Goal: Task Accomplishment & Management: Manage account settings

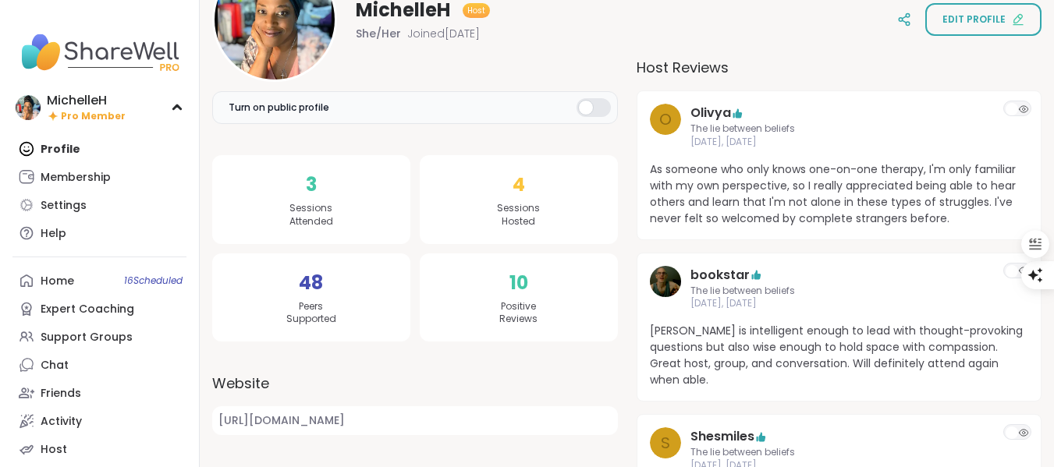
scroll to position [156, 0]
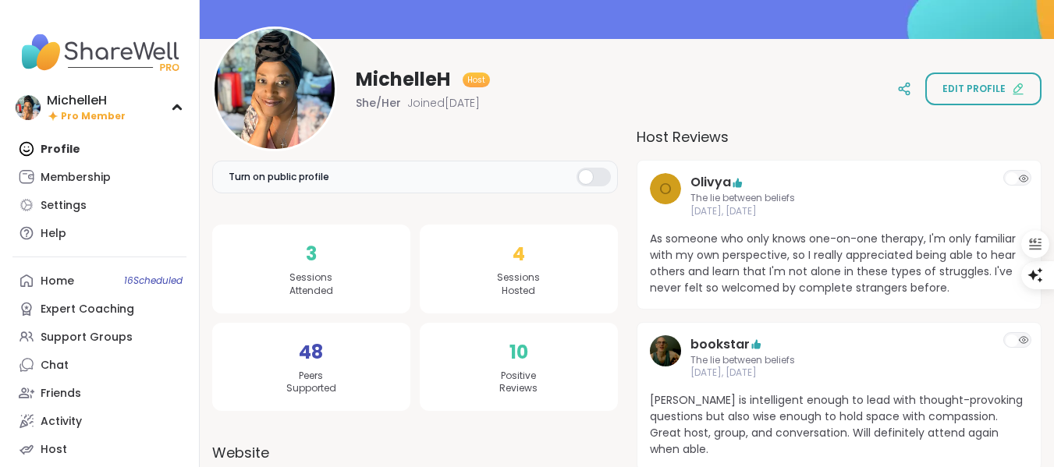
click at [587, 179] on div at bounding box center [593, 177] width 34 height 19
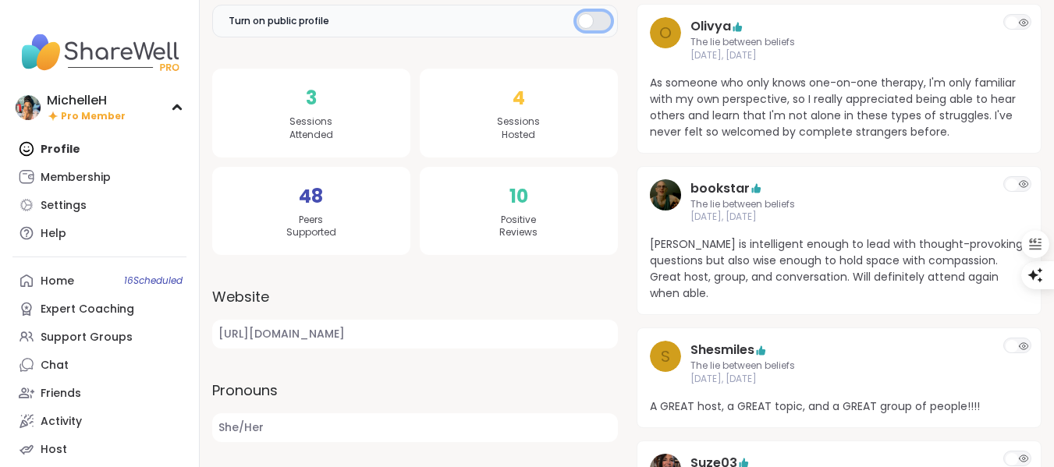
scroll to position [0, 0]
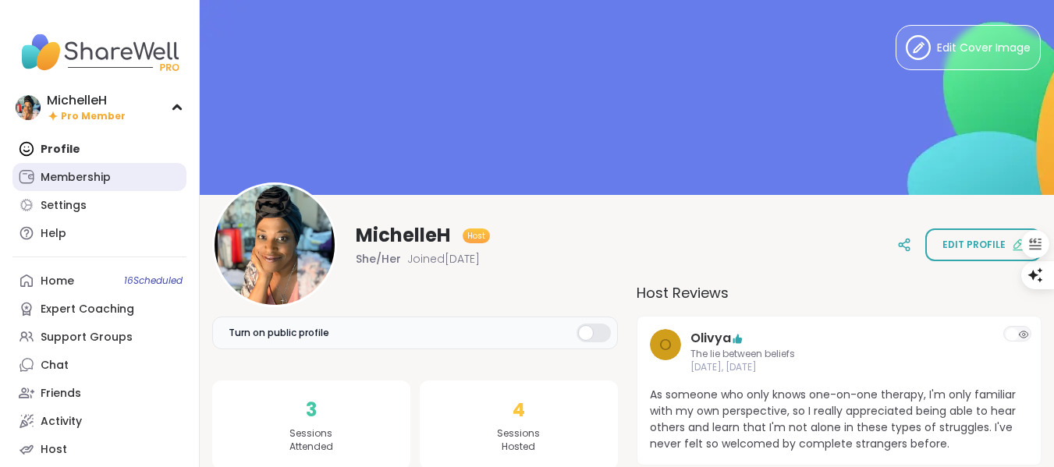
drag, startPoint x: 97, startPoint y: 175, endPoint x: 106, endPoint y: 174, distance: 8.6
click at [97, 175] on div "Membership" at bounding box center [76, 178] width 70 height 16
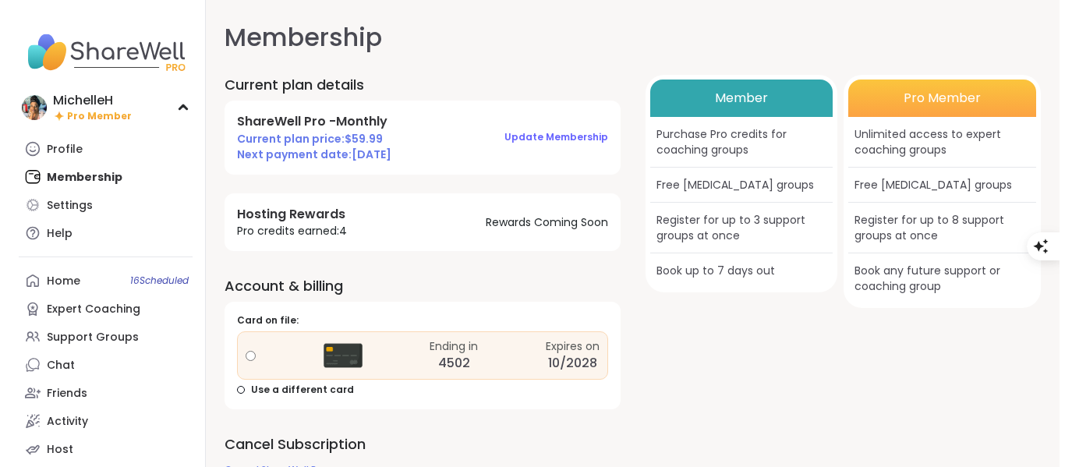
scroll to position [27, 0]
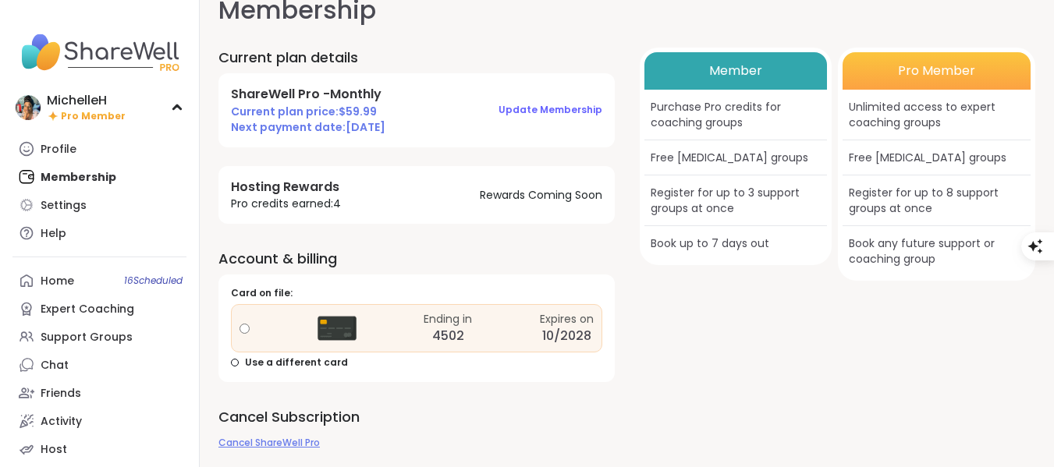
click at [291, 445] on span "Cancel ShareWell Pro" at bounding box center [268, 442] width 101 height 13
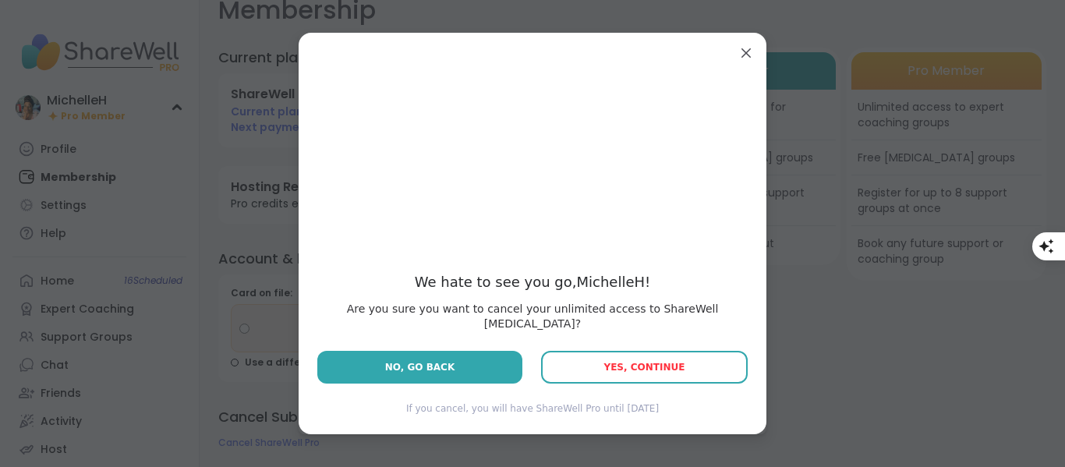
click at [616, 364] on span "Yes, Continue" at bounding box center [644, 367] width 81 height 11
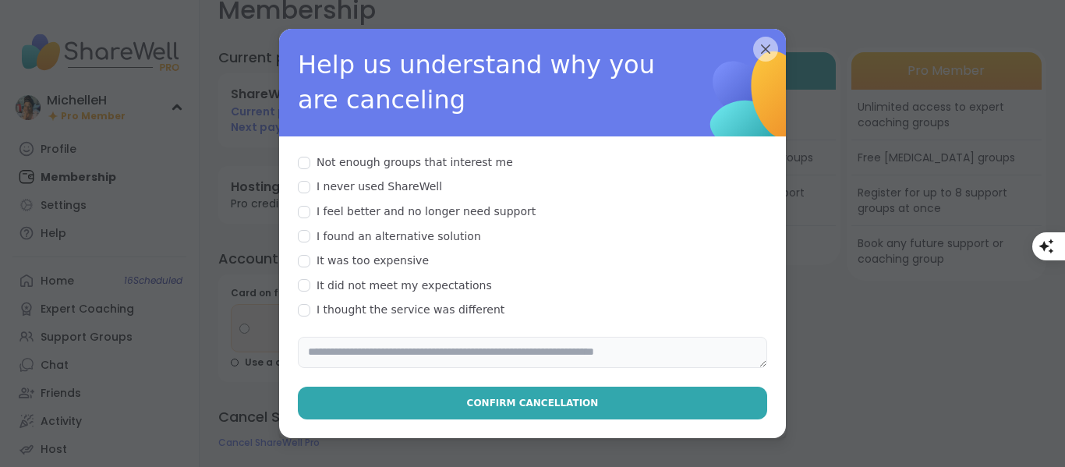
click at [461, 339] on textarea at bounding box center [533, 352] width 470 height 31
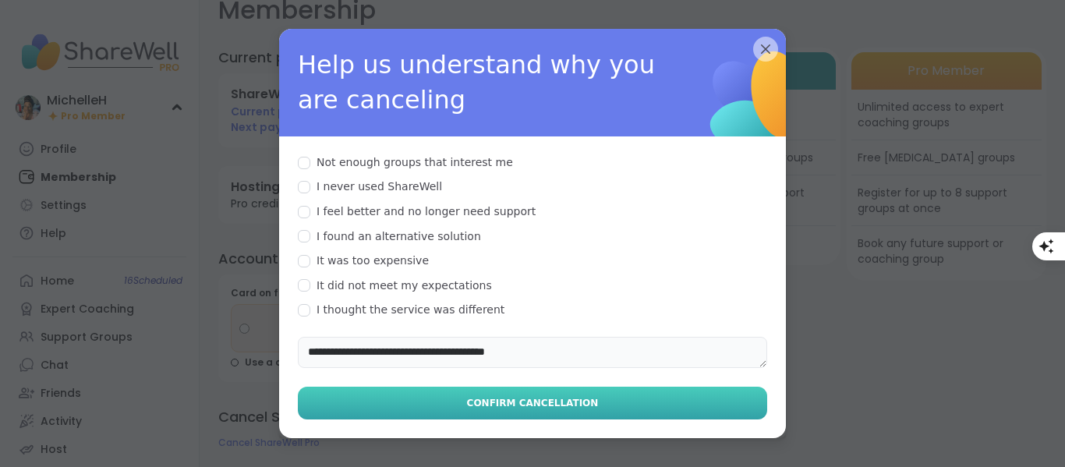
type textarea "**********"
click at [526, 396] on span "Confirm Cancellation" at bounding box center [533, 403] width 132 height 14
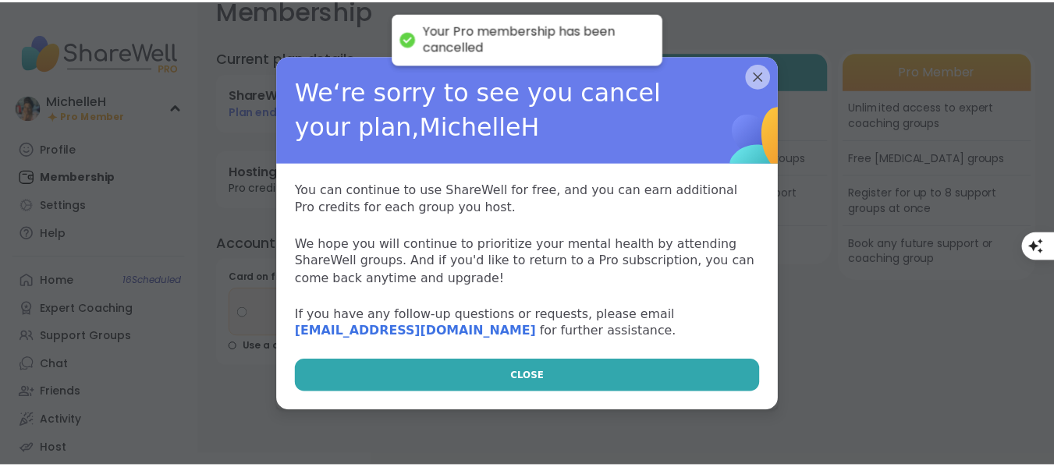
scroll to position [16, 0]
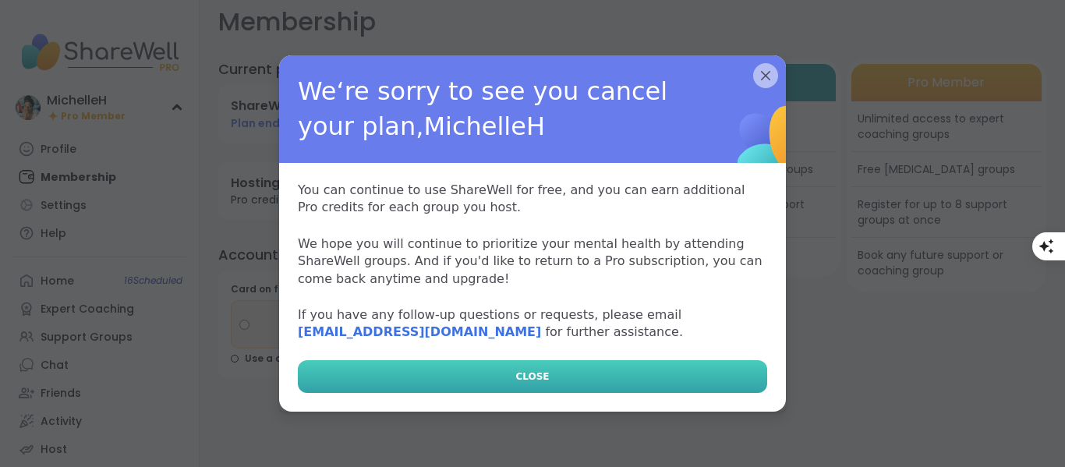
click at [580, 380] on button "CLOSE" at bounding box center [533, 376] width 470 height 33
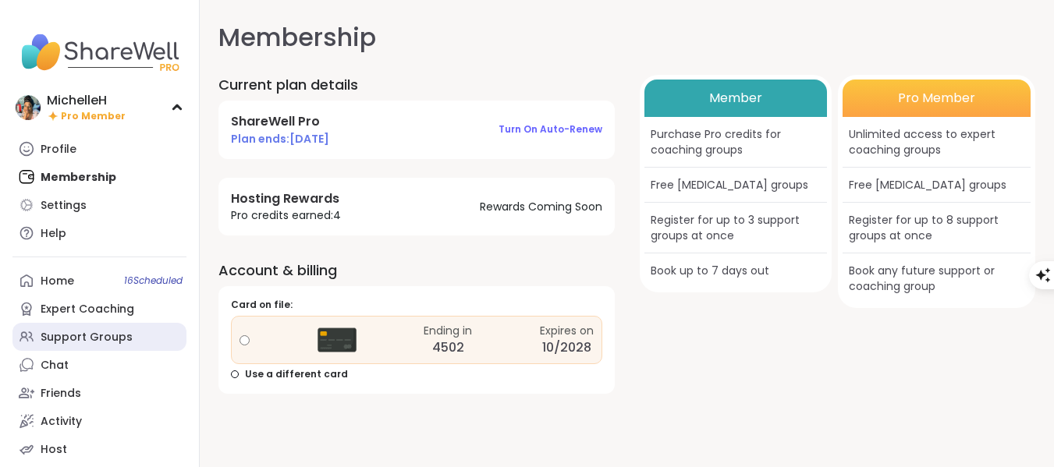
click at [85, 339] on div "Support Groups" at bounding box center [87, 338] width 92 height 16
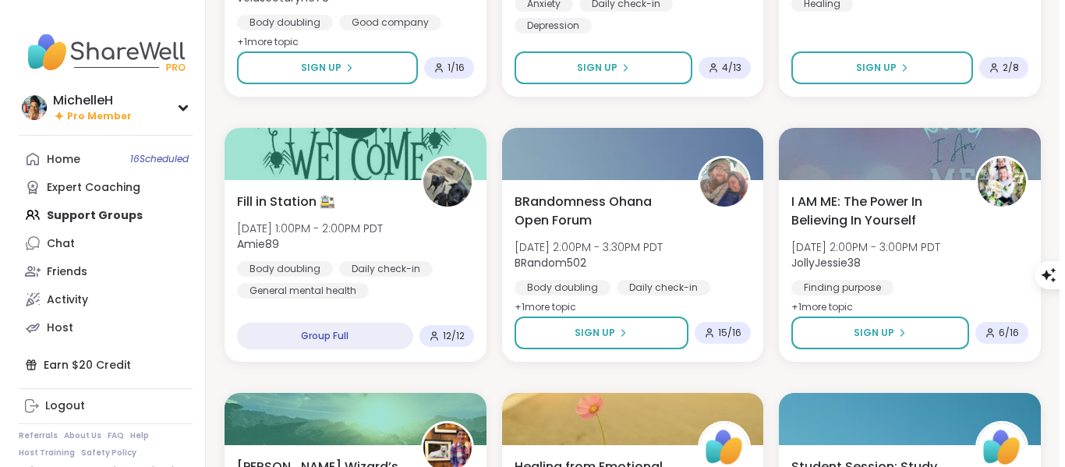
scroll to position [1170, 0]
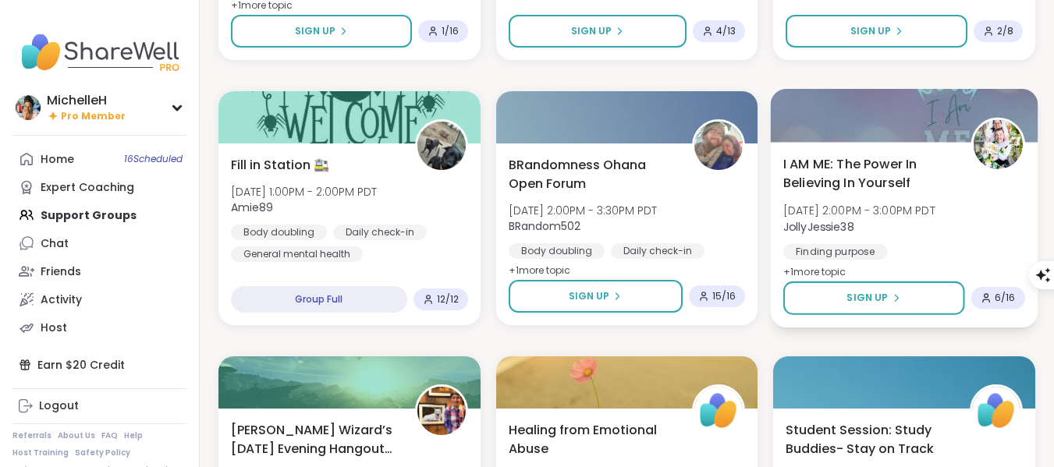
click at [862, 179] on span "I AM ME: The Power In Believing In Yourself" at bounding box center [868, 173] width 170 height 38
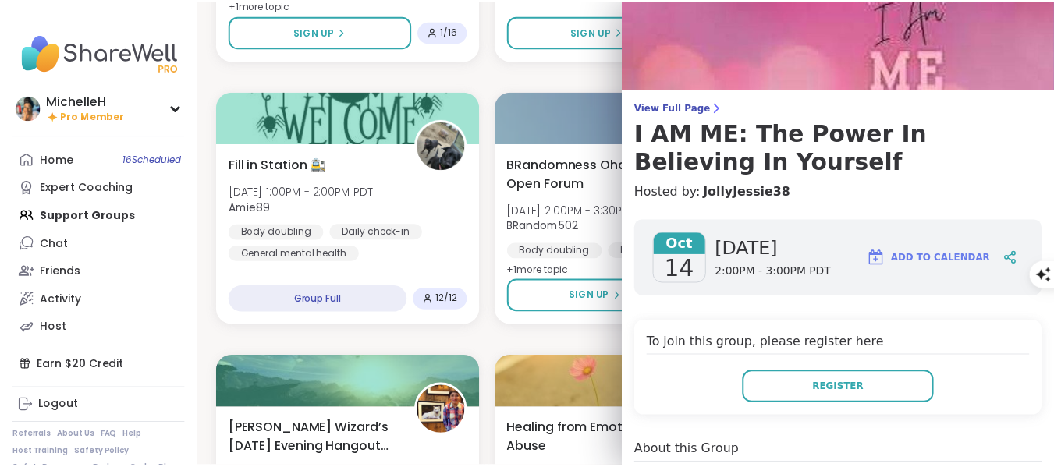
scroll to position [1, 0]
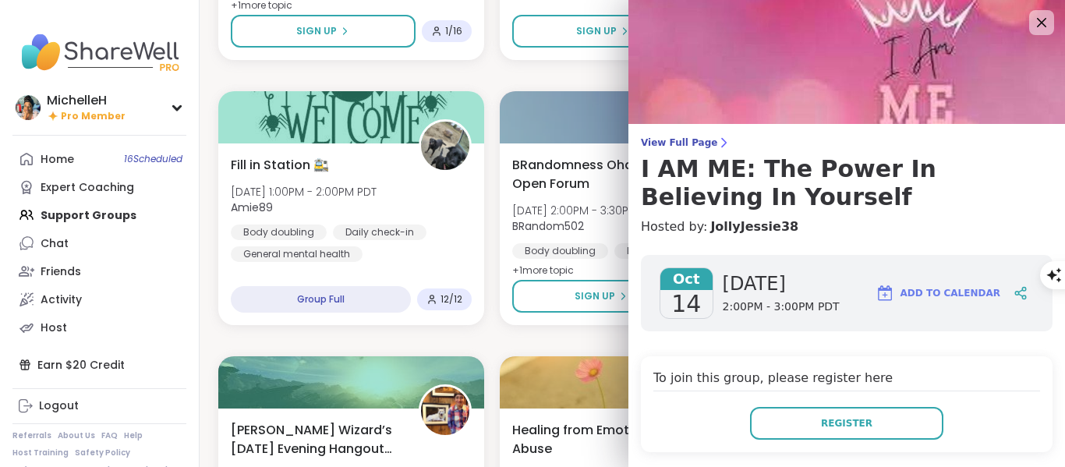
drag, startPoint x: 673, startPoint y: 140, endPoint x: 773, endPoint y: 147, distance: 100.1
click at [673, 137] on span "View Full Page" at bounding box center [847, 142] width 412 height 12
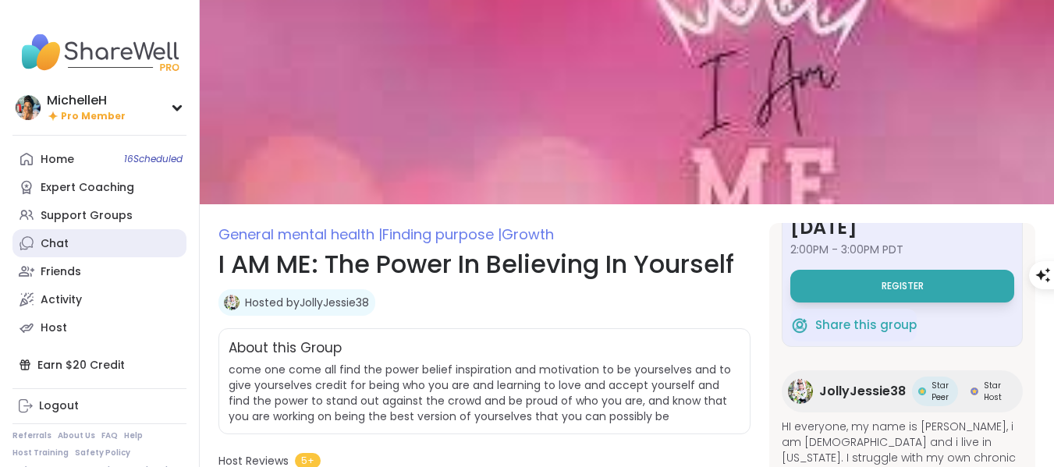
click at [58, 160] on div "Home 16 Scheduled" at bounding box center [58, 160] width 34 height 16
